Goal: Information Seeking & Learning: Learn about a topic

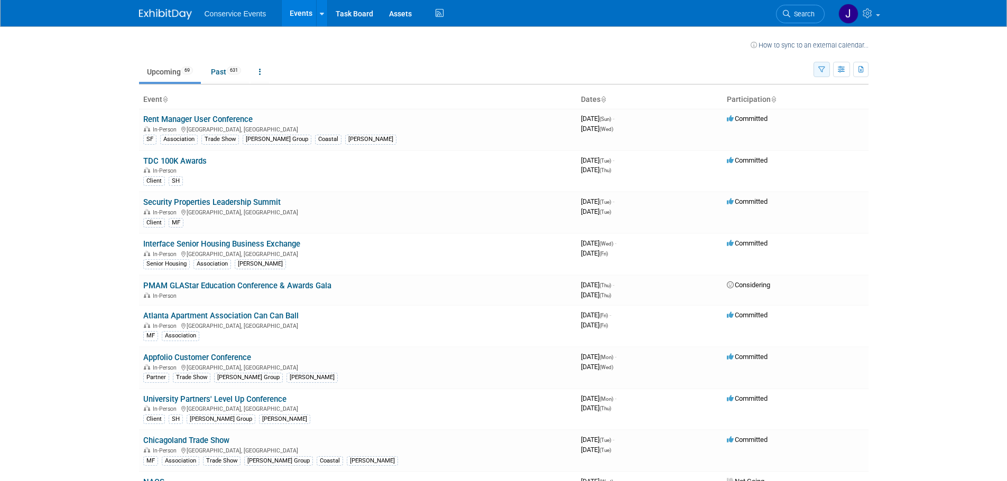
click at [820, 68] on icon "button" at bounding box center [821, 70] width 7 height 7
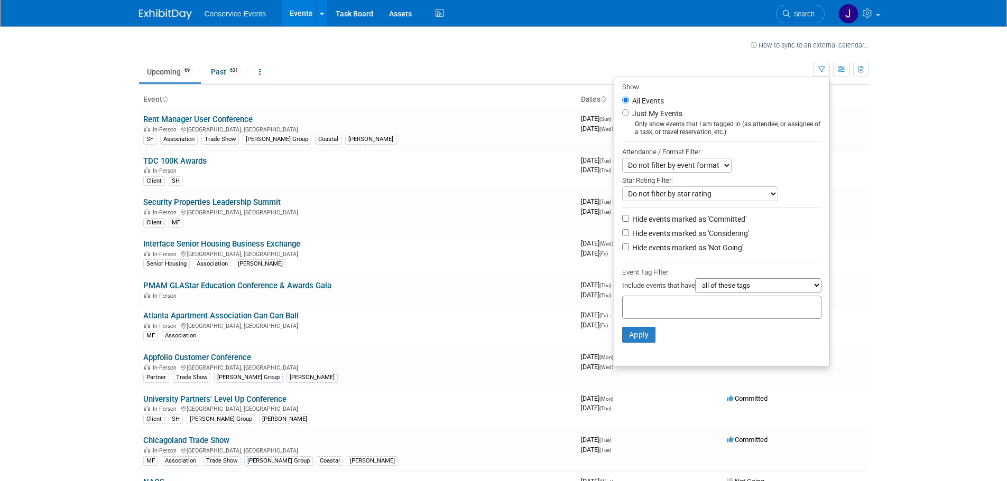
click at [707, 305] on div at bounding box center [721, 307] width 199 height 23
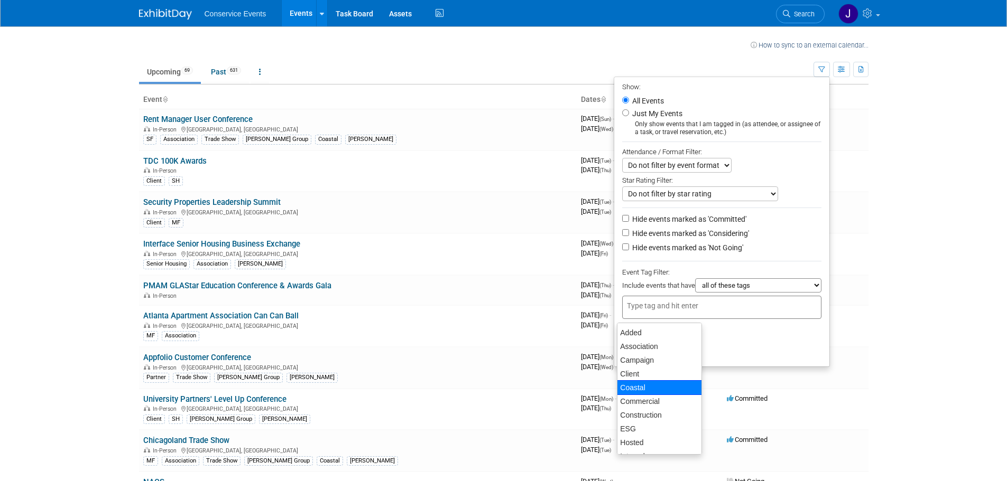
click at [668, 386] on div "Coastal" at bounding box center [659, 388] width 85 height 15
type input "Coastal"
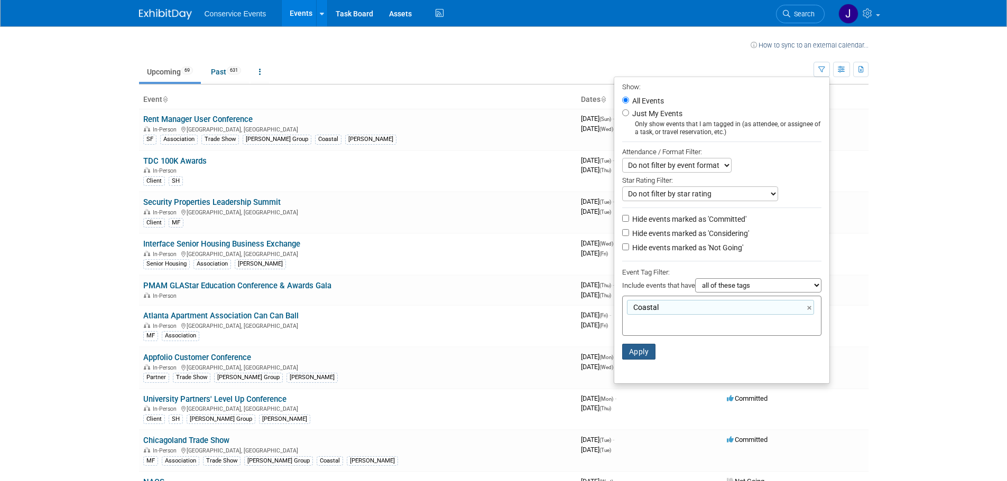
click at [644, 358] on button "Apply" at bounding box center [639, 352] width 34 height 16
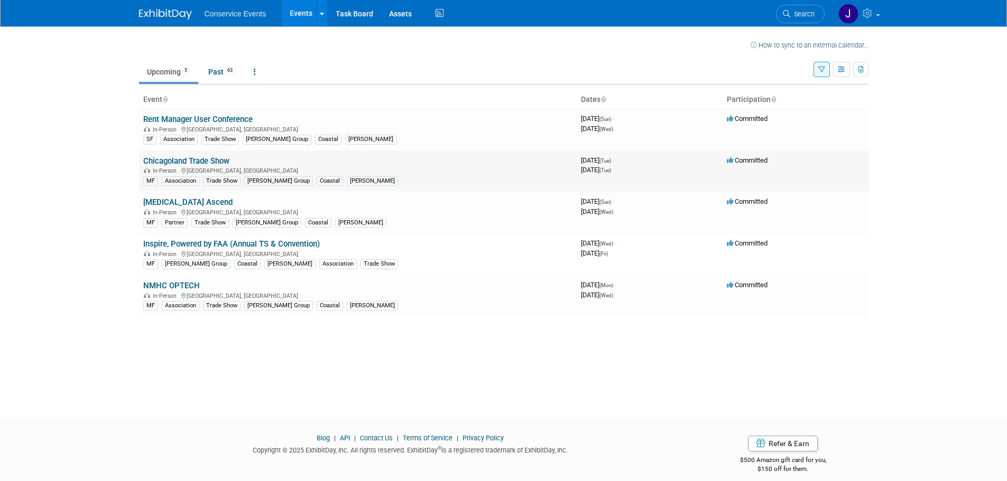
click at [205, 157] on link "Chicagoland Trade Show" at bounding box center [186, 161] width 86 height 10
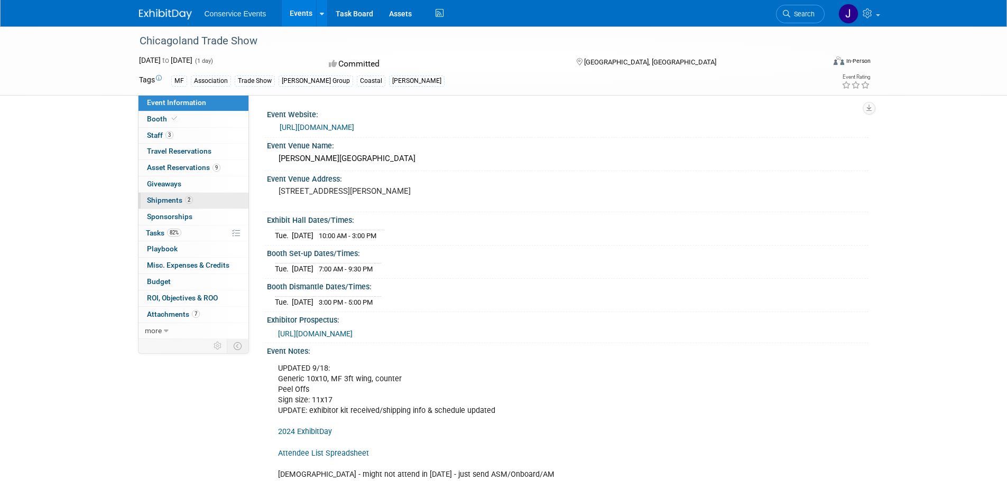
click at [163, 198] on span "Shipments 2" at bounding box center [170, 200] width 46 height 8
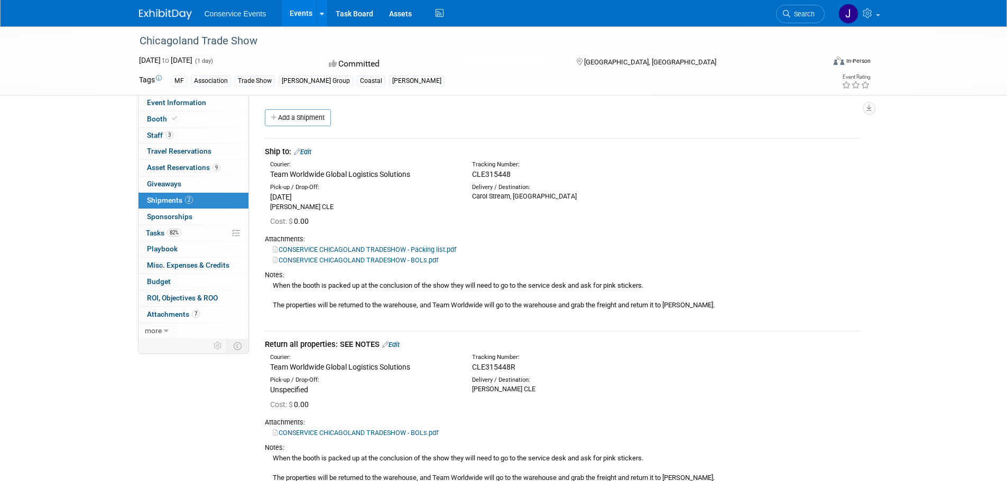
click at [497, 368] on span "CLE315448R" at bounding box center [493, 367] width 43 height 8
copy span "CLE315448R"
click at [281, 367] on div "Team Worldwide Global Logistics Solutions" at bounding box center [363, 367] width 186 height 11
drag, startPoint x: 281, startPoint y: 367, endPoint x: 304, endPoint y: 367, distance: 22.7
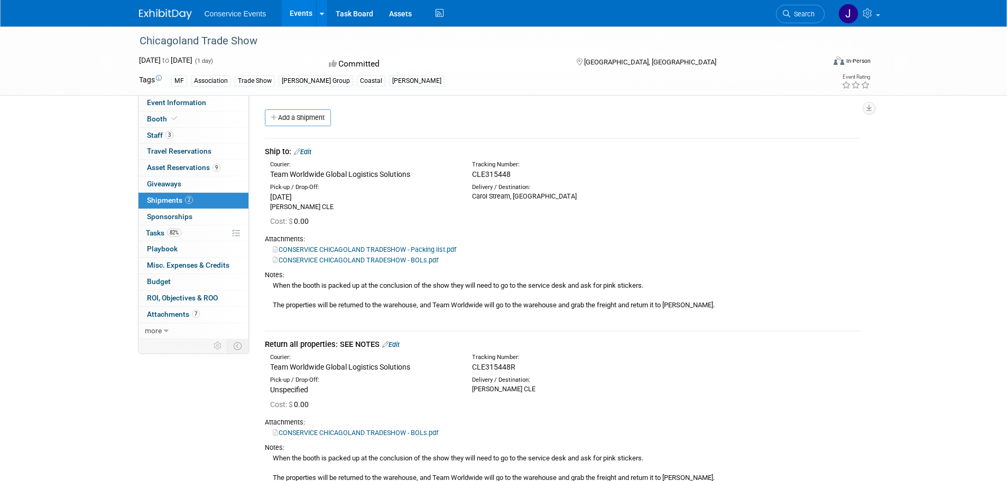
click at [304, 367] on div "Team Worldwide Global Logistics Solutions" at bounding box center [363, 367] width 186 height 11
copy div "Team Worldwide"
click at [484, 171] on span "CLE315448" at bounding box center [491, 174] width 39 height 8
copy span "CLE315448"
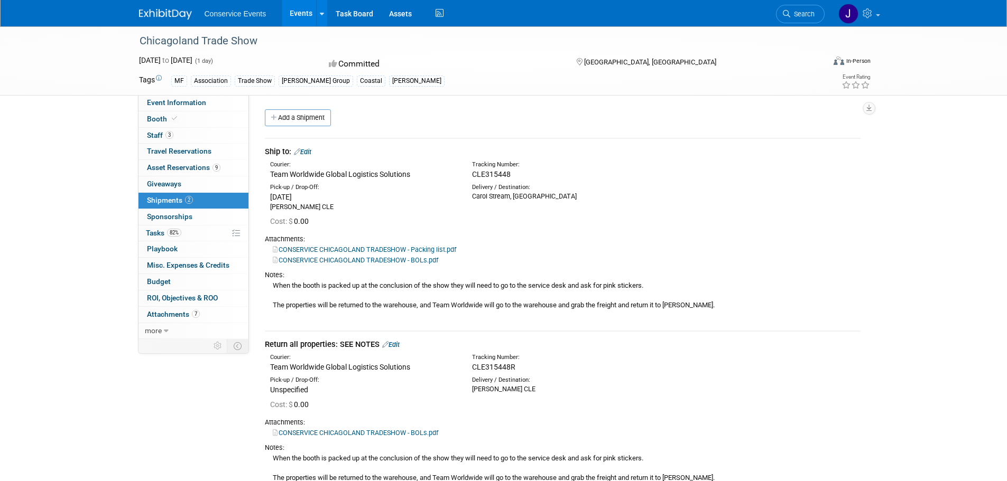
click at [488, 367] on span "CLE315448R" at bounding box center [493, 367] width 43 height 8
copy span "CLE315448R"
click at [560, 286] on div "When the booth is packed up at the conclusion of the show they will need to go …" at bounding box center [563, 300] width 596 height 40
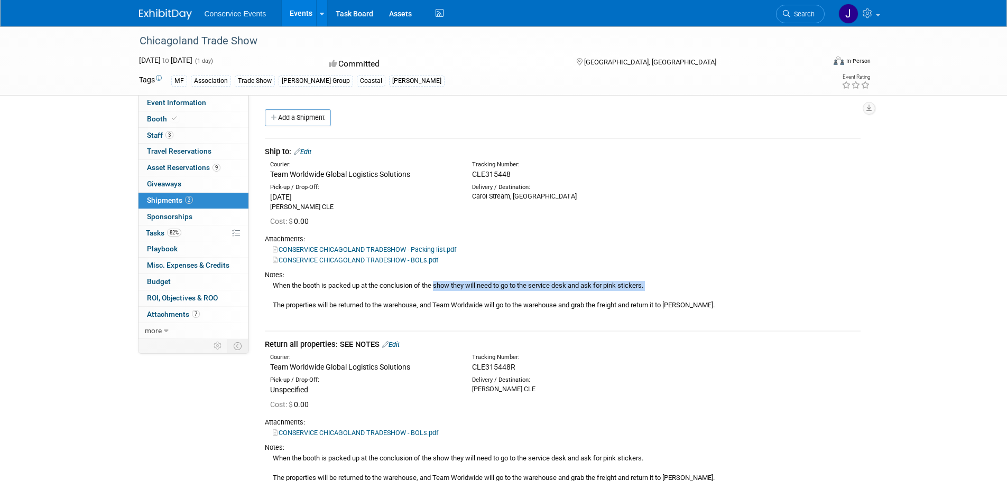
click at [560, 286] on div "When the booth is packed up at the conclusion of the show they will need to go …" at bounding box center [563, 300] width 596 height 40
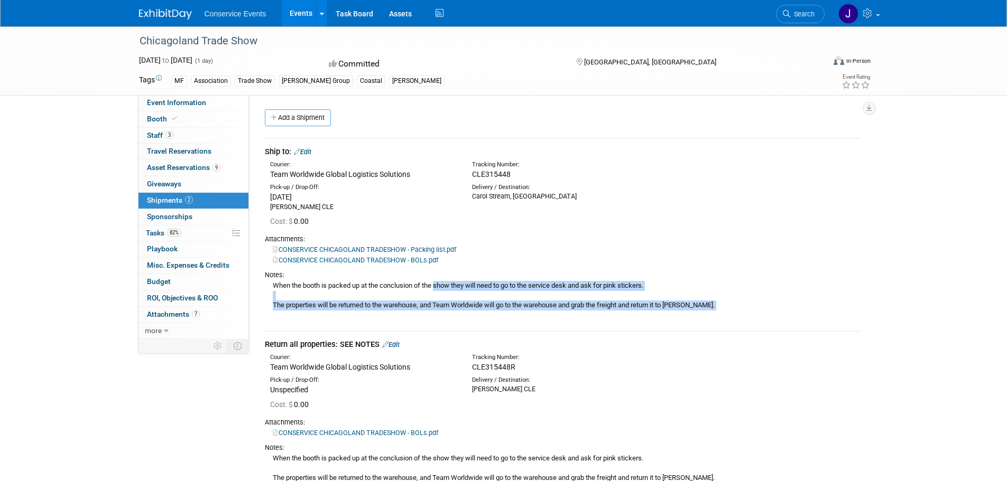
click at [701, 307] on div "When the booth is packed up at the conclusion of the show they will need to go …" at bounding box center [563, 300] width 596 height 40
copy div "When the booth is packed up at the conclusion of the show they will need to go …"
click at [361, 257] on link "CONSERVICE CHICAGOLAND TRADESHOW - BOLs.pdf" at bounding box center [355, 260] width 165 height 8
click at [384, 250] on link "CONSERVICE CHICAGOLAND TRADESHOW - Packing list.pdf" at bounding box center [364, 250] width 183 height 8
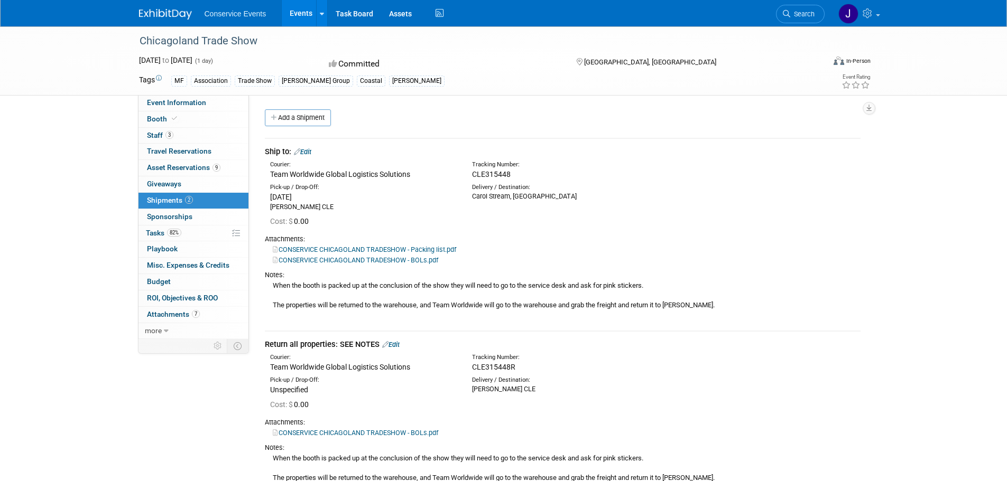
click at [754, 248] on div "CONSERVICE CHICAGOLAND TRADESHOW - Packing list.pdf" at bounding box center [563, 249] width 596 height 11
click at [85, 194] on div "Chicagoland Trade Show Oct 14, 2025 to Oct 14, 2025 (1 day) Oct 14, 2025 to Oct…" at bounding box center [503, 271] width 1007 height 490
click at [182, 103] on span "Event Information" at bounding box center [176, 102] width 59 height 8
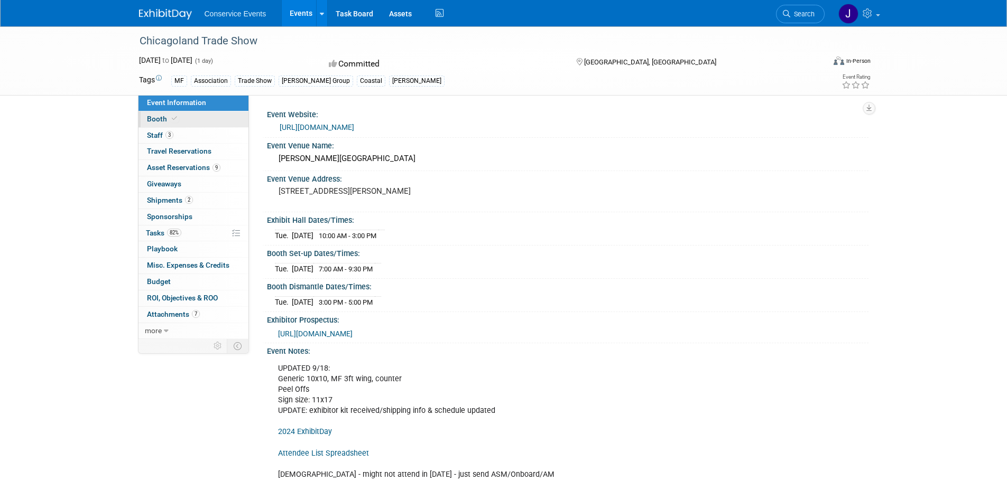
click at [152, 119] on span "Booth" at bounding box center [163, 119] width 32 height 8
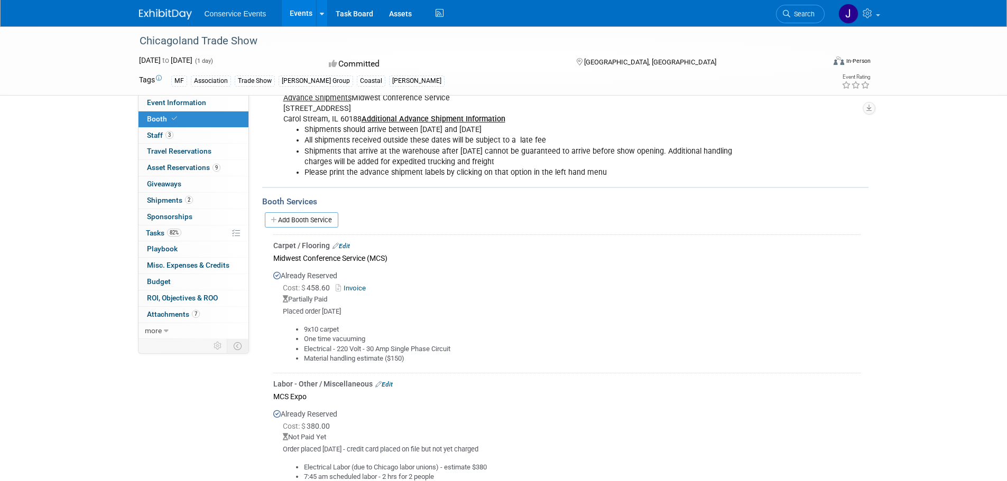
scroll to position [423, 0]
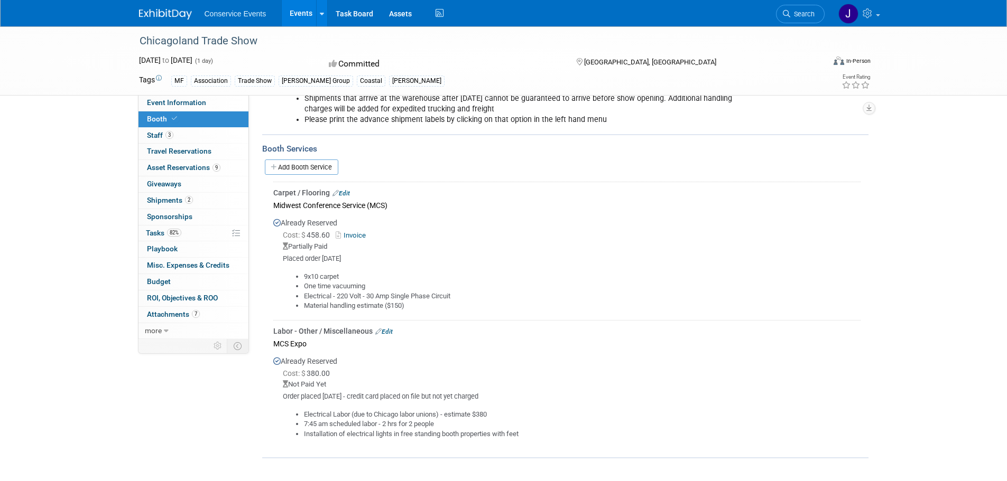
click at [362, 234] on link "Invoice" at bounding box center [353, 235] width 34 height 8
click at [486, 342] on div "MCS Expo" at bounding box center [566, 344] width 587 height 14
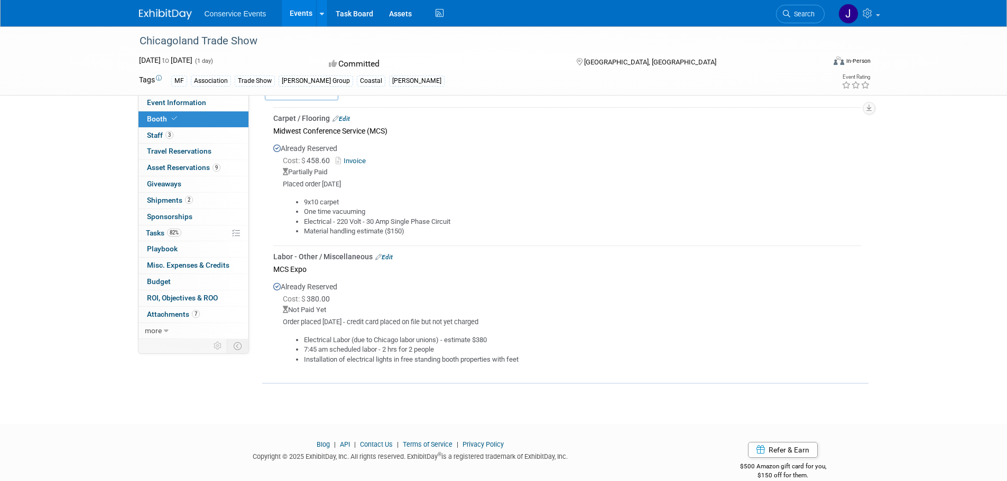
scroll to position [513, 0]
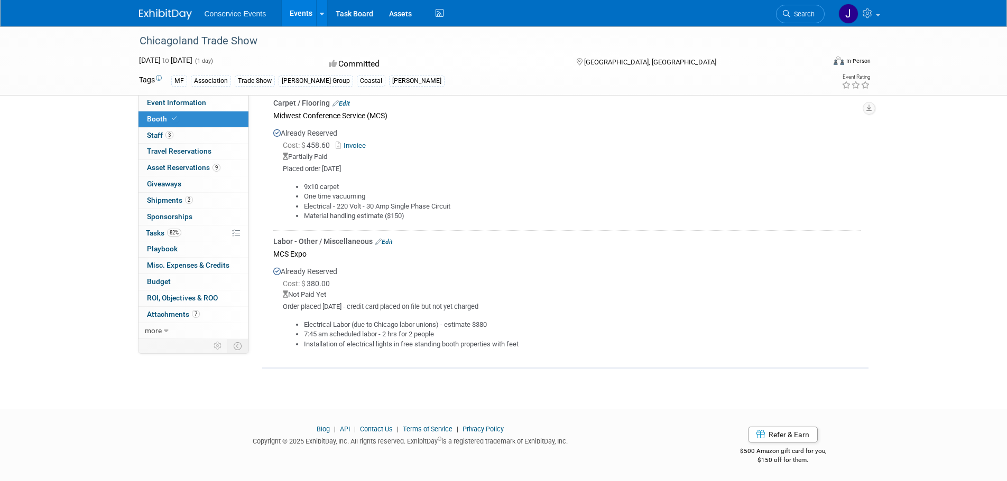
click at [411, 312] on div "Electrical Labor (due to Chicago labor unions) - estimate $380 7:45 am schedule…" at bounding box center [566, 331] width 587 height 38
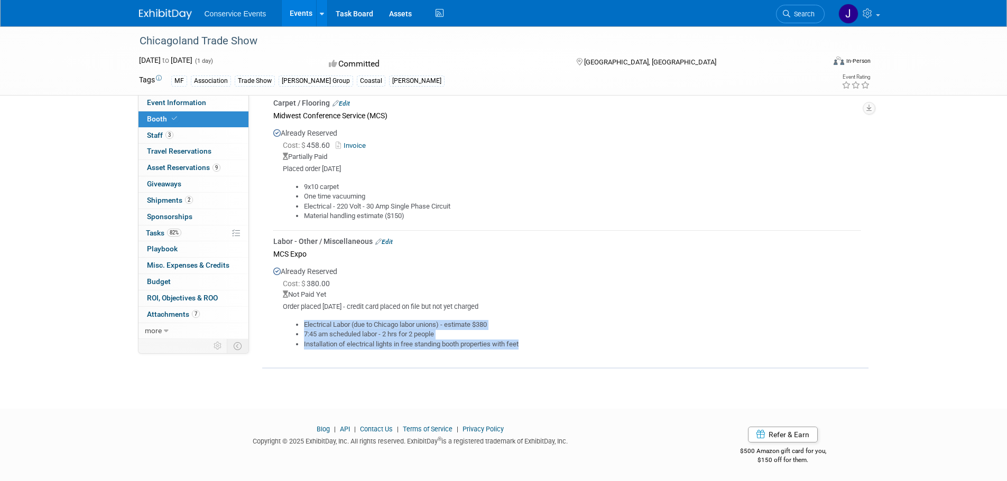
drag, startPoint x: 533, startPoint y: 346, endPoint x: 304, endPoint y: 324, distance: 229.9
click at [304, 324] on ul "Electrical Labor (due to Chicago labor unions) - estimate $380 7:45 am schedule…" at bounding box center [572, 335] width 578 height 30
copy ul "Electrical Labor (due to Chicago labor unions) - estimate $380 7:45 am schedule…"
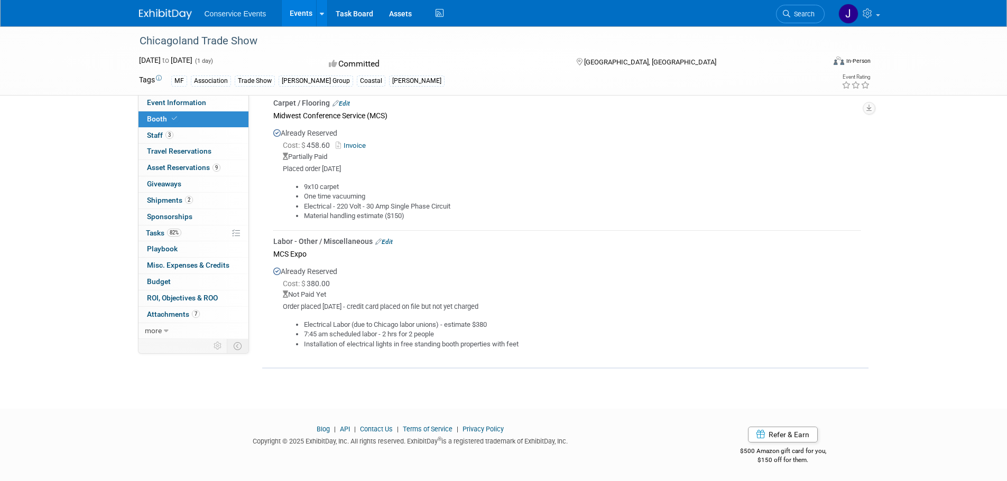
click at [450, 271] on div "Already Reserved Cost: $ 380.00 Not Paid Yet Order placed 9/22/25 - credit card…" at bounding box center [566, 305] width 587 height 89
